Goal: Task Accomplishment & Management: Use online tool/utility

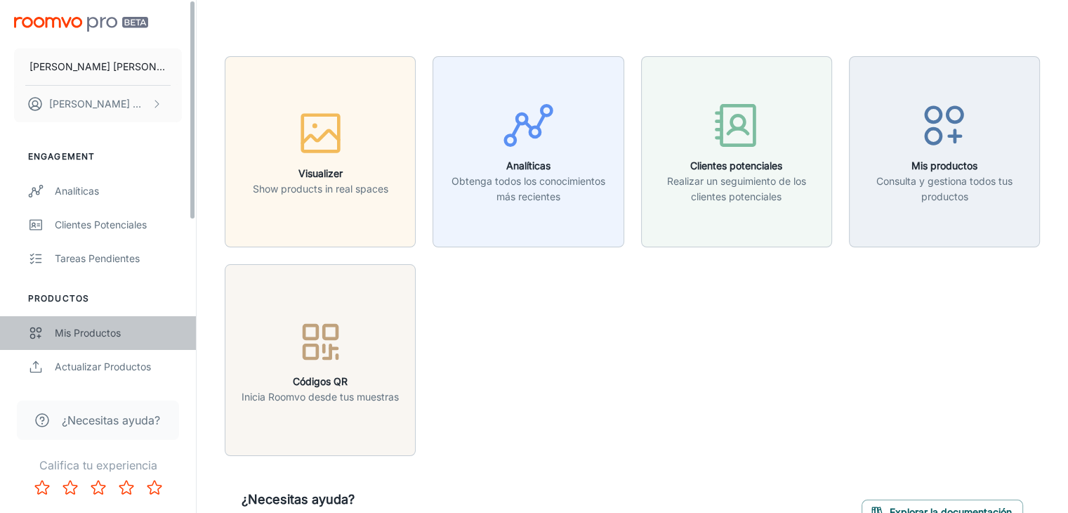
click at [152, 333] on div "Mis productos" at bounding box center [118, 332] width 127 height 15
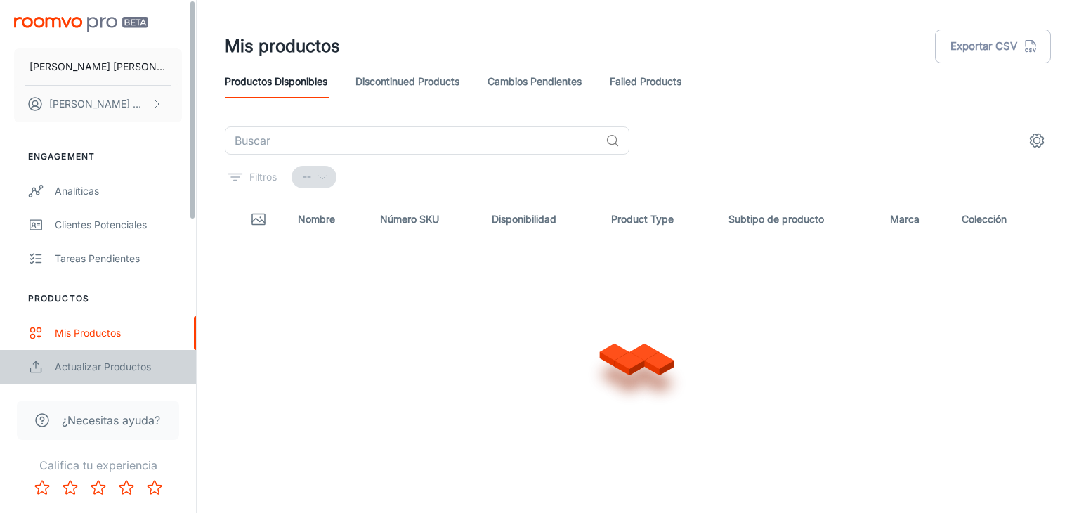
click at [122, 373] on div "Actualizar productos" at bounding box center [118, 366] width 127 height 15
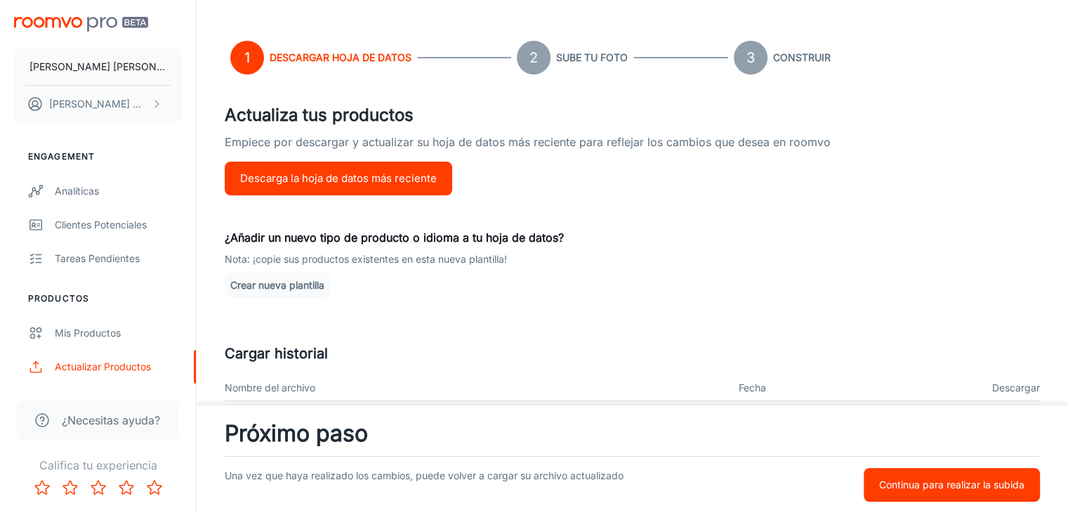
scroll to position [70, 0]
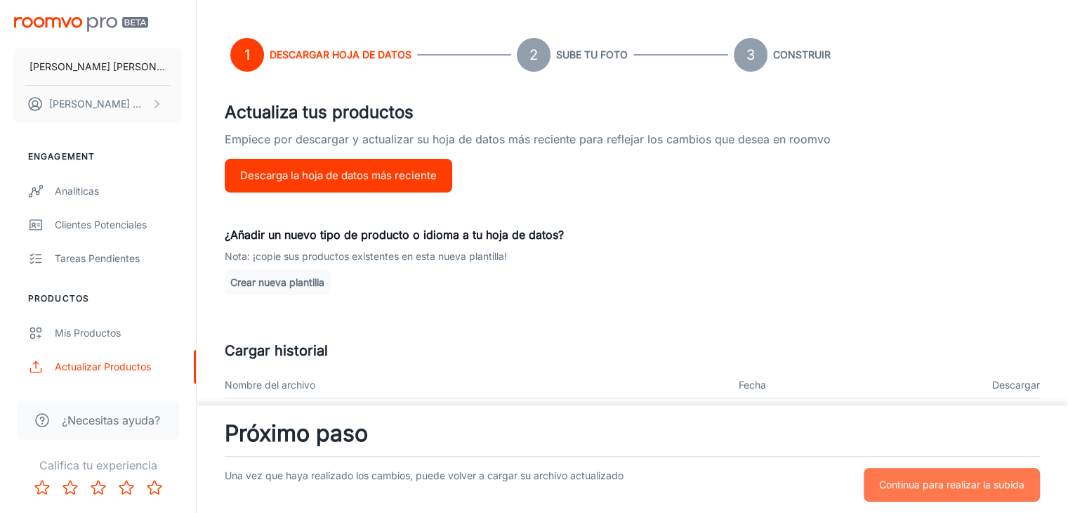
click at [899, 473] on button "Continua para realizar la subida" at bounding box center [952, 485] width 176 height 34
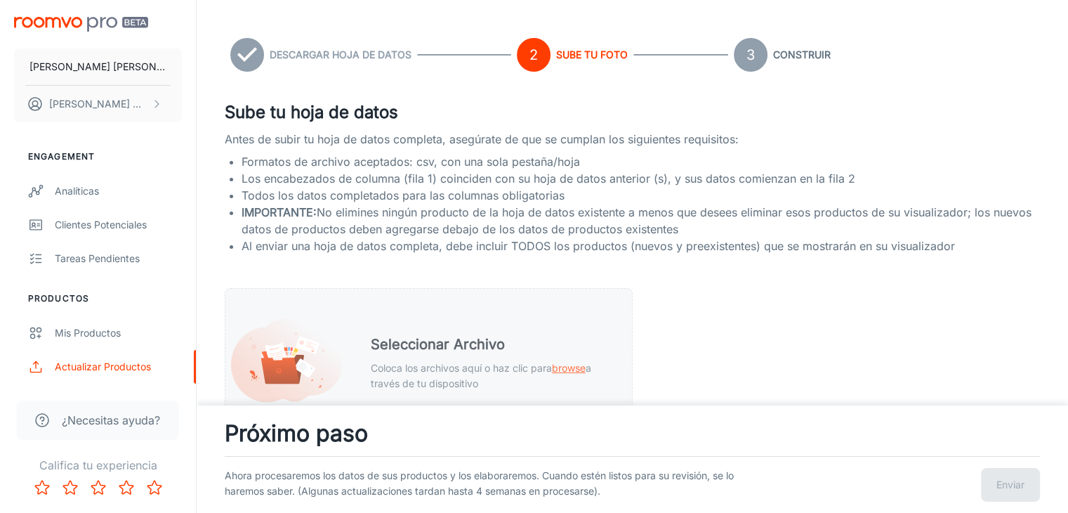
click at [542, 324] on div "Seleccionar Archivo Coloca los archivos aquí o haz clic para browse a través de…" at bounding box center [490, 362] width 273 height 91
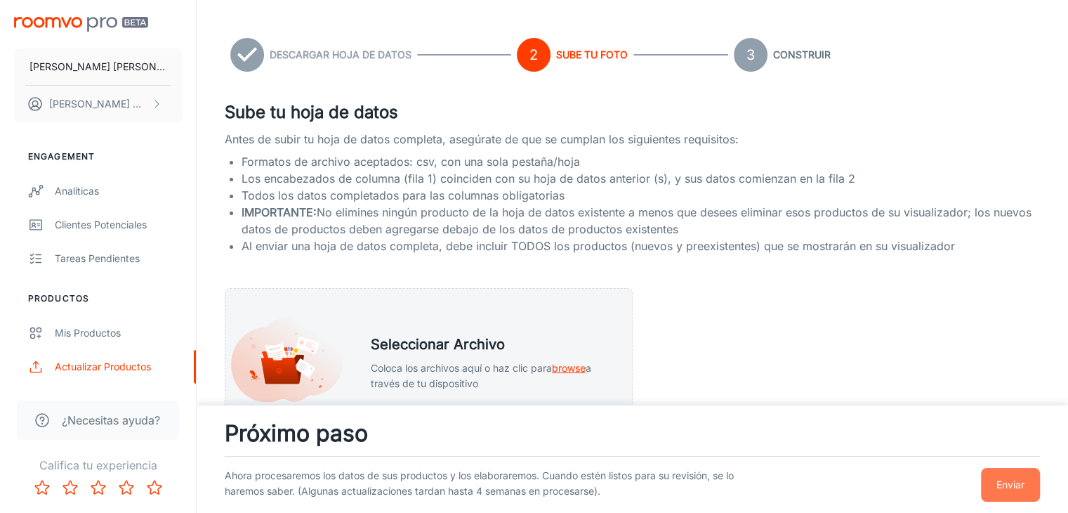
click at [997, 490] on p "Enviar" at bounding box center [1011, 484] width 28 height 15
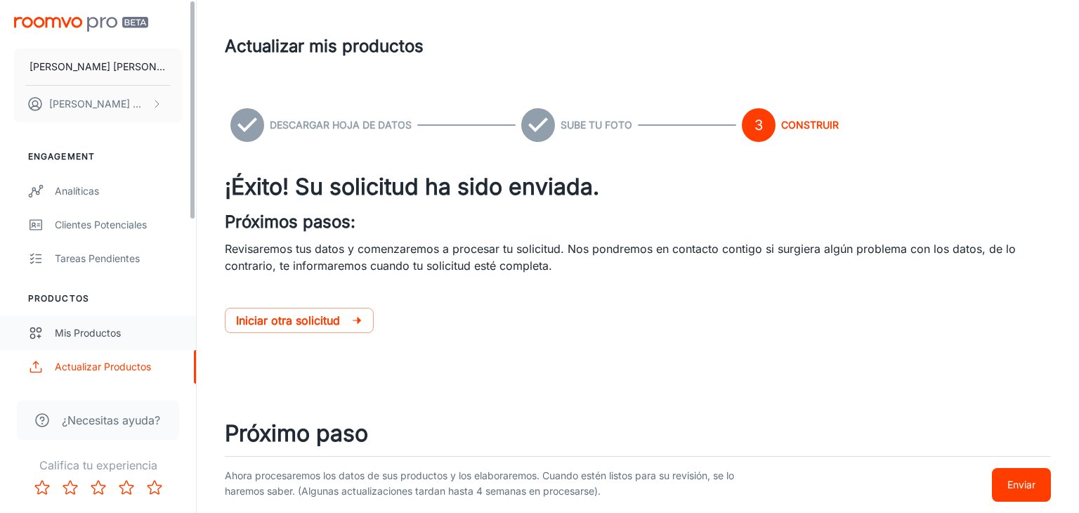
click at [129, 329] on div "Mis productos" at bounding box center [118, 332] width 127 height 15
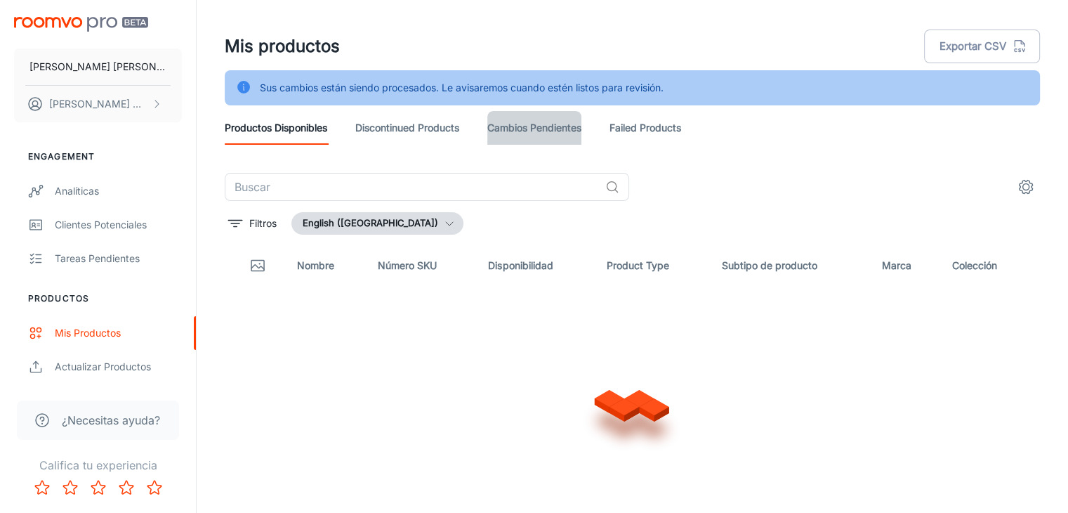
click at [520, 133] on link "Cambios pendientes" at bounding box center [534, 128] width 94 height 34
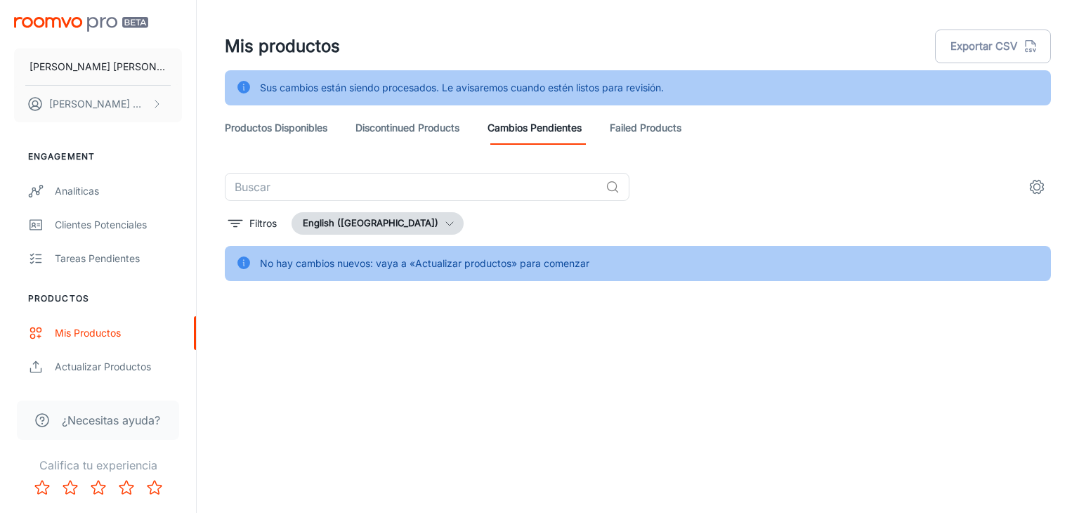
click at [277, 126] on link "Productos disponibles" at bounding box center [276, 128] width 103 height 34
